Goal: Task Accomplishment & Management: Use online tool/utility

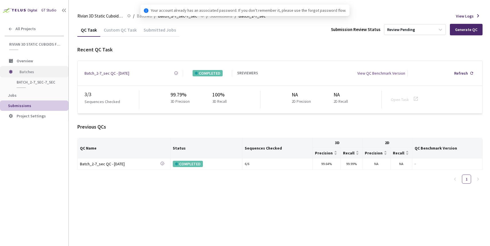
click at [17, 73] on div "Batches" at bounding box center [34, 71] width 68 height 11
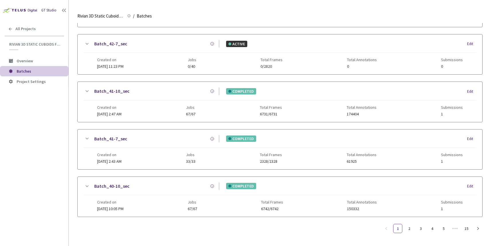
scroll to position [244, 0]
click at [116, 136] on link "Batch_41-7_sec" at bounding box center [110, 138] width 33 height 7
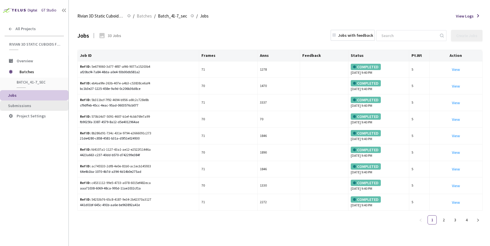
drag, startPoint x: 39, startPoint y: 105, endPoint x: 35, endPoint y: 105, distance: 4.0
click at [36, 105] on span "Submissions" at bounding box center [36, 105] width 56 height 5
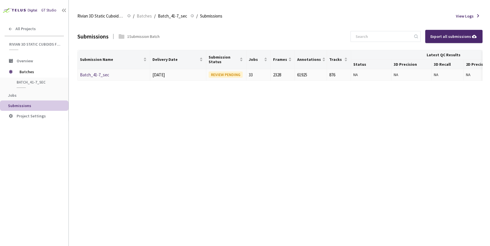
click at [91, 77] on link "Batch_41-7_sec" at bounding box center [94, 74] width 29 height 5
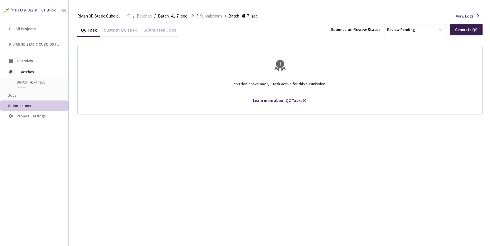
click at [456, 32] on div "Generate QC" at bounding box center [466, 29] width 33 height 11
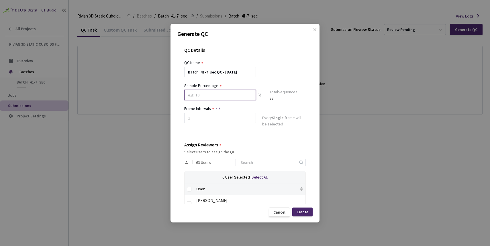
click at [231, 97] on input at bounding box center [220, 95] width 72 height 10
type input "80"
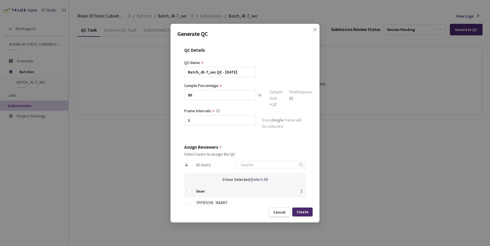
click at [219, 131] on div "QC Details QC Name Batch_41-7_sec QC - 06 Oct, 2025 Sample Percentage 80 % Samp…" at bounding box center [244, 121] width 135 height 163
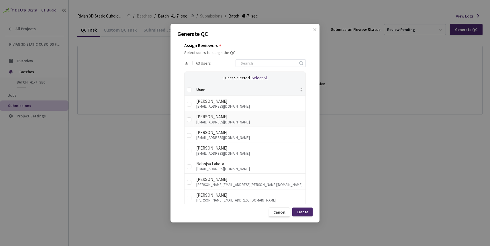
click at [186, 119] on td at bounding box center [188, 119] width 9 height 16
click at [188, 121] on input "checkbox" at bounding box center [189, 119] width 5 height 5
checkbox input "true"
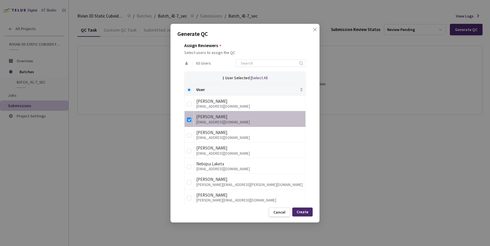
click at [299, 209] on div "Create" at bounding box center [303, 211] width 12 height 5
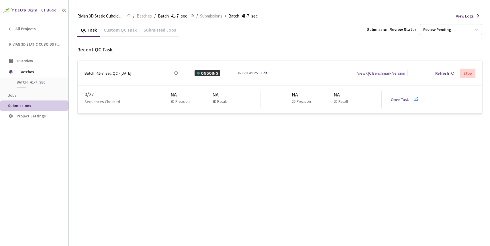
click at [394, 99] on link "Open Task" at bounding box center [400, 99] width 18 height 5
